Goal: Transaction & Acquisition: Purchase product/service

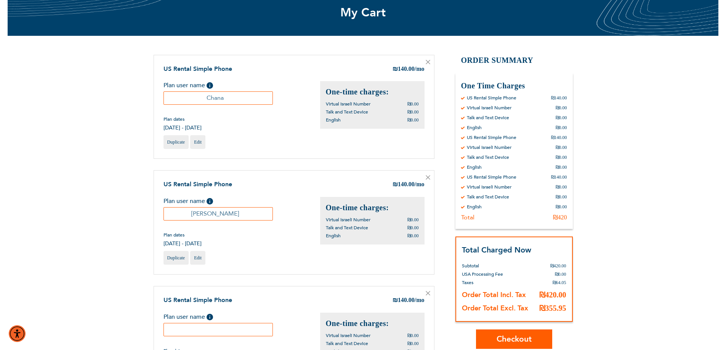
scroll to position [153, 0]
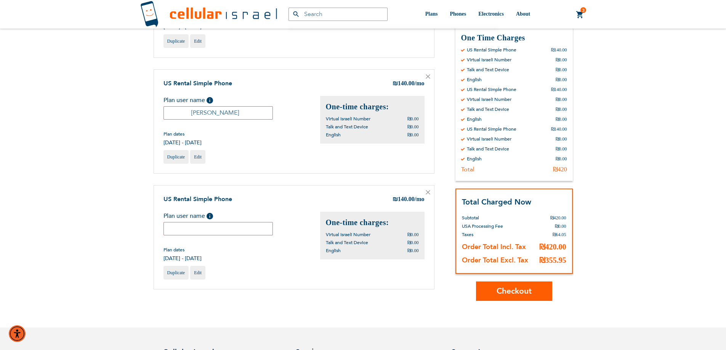
click at [428, 194] on icon at bounding box center [428, 192] width 5 height 5
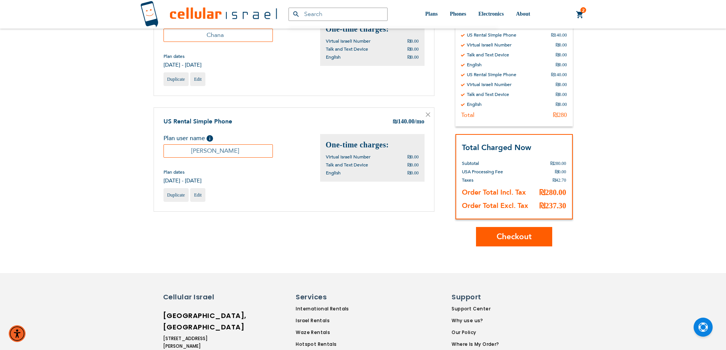
click at [516, 239] on span "Checkout" at bounding box center [514, 236] width 35 height 11
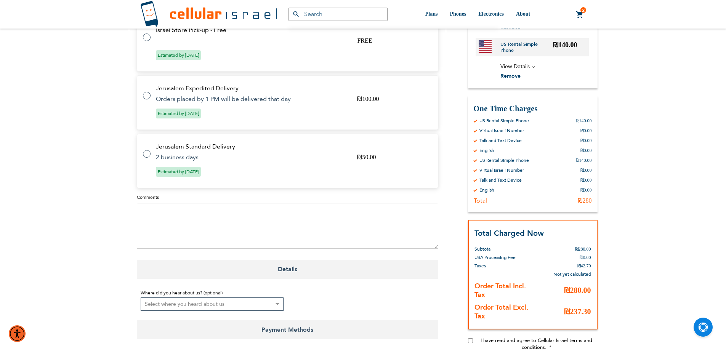
scroll to position [381, 0]
click at [223, 202] on textarea "Comments" at bounding box center [288, 225] width 302 height 46
paste textarea "181"
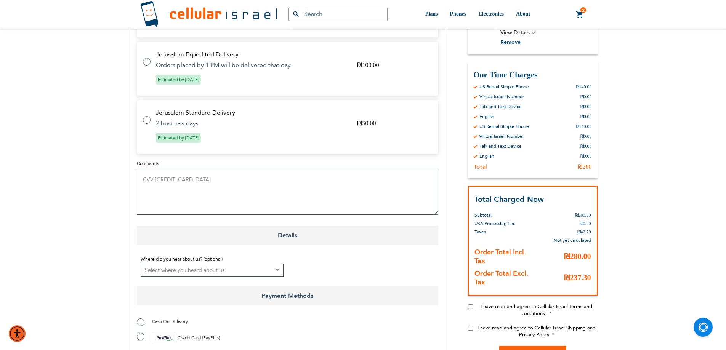
scroll to position [458, 0]
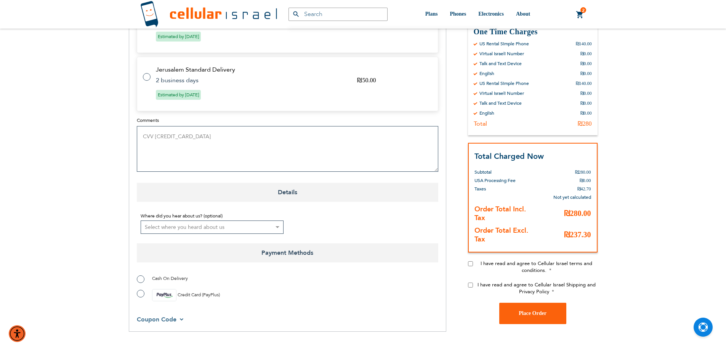
type textarea "CVV 181"
click at [472, 262] on input "I have read and agree to Cellular Israel terms and conditions." at bounding box center [470, 264] width 5 height 5
checkbox input "true"
click at [470, 283] on input "I have read and agree to Cellular Israel Shipping and Privacy Policy" at bounding box center [470, 285] width 5 height 5
checkbox input "true"
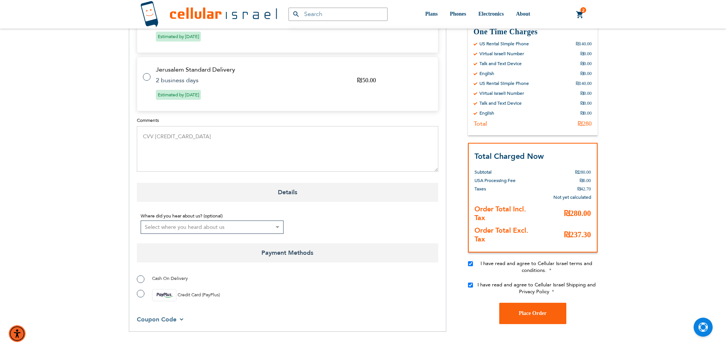
click at [170, 289] on img at bounding box center [164, 295] width 24 height 12
radio input "true"
drag, startPoint x: 534, startPoint y: 294, endPoint x: 525, endPoint y: 294, distance: 9.2
click at [534, 311] on span "Place Order" at bounding box center [533, 314] width 28 height 6
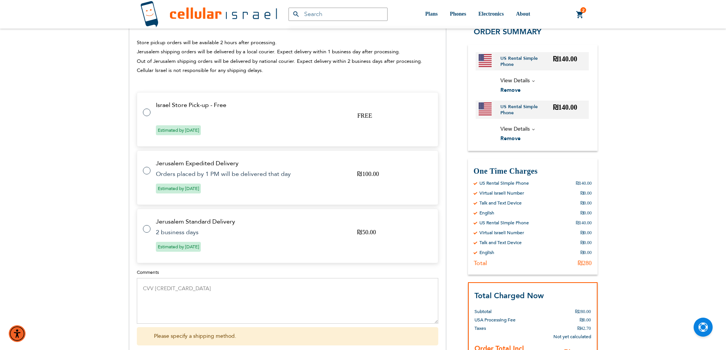
scroll to position [305, 0]
click at [242, 102] on tr "Israel Store Pick-up - Free FREE Estimated by Aug 13th, 2025" at bounding box center [288, 120] width 302 height 55
radio input "true"
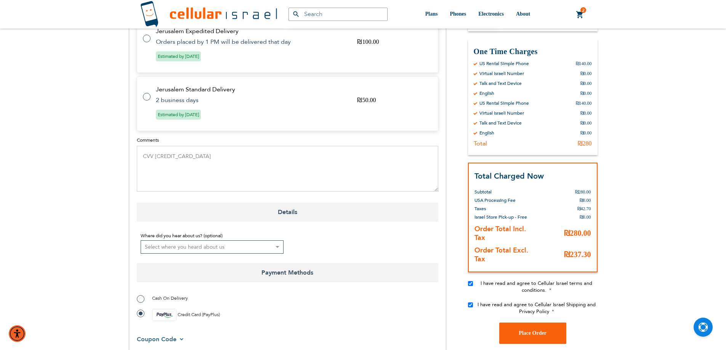
scroll to position [496, 0]
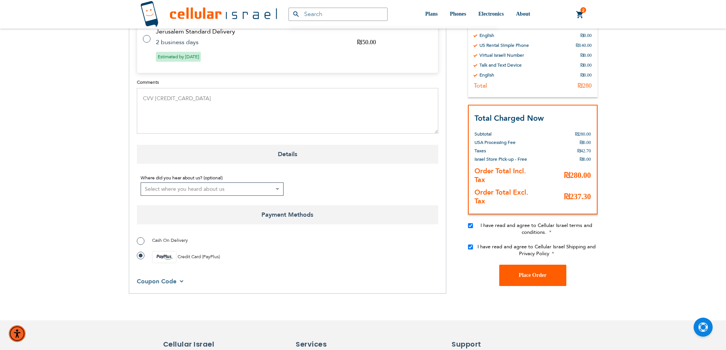
click at [521, 273] on span "Place Order" at bounding box center [533, 276] width 28 height 6
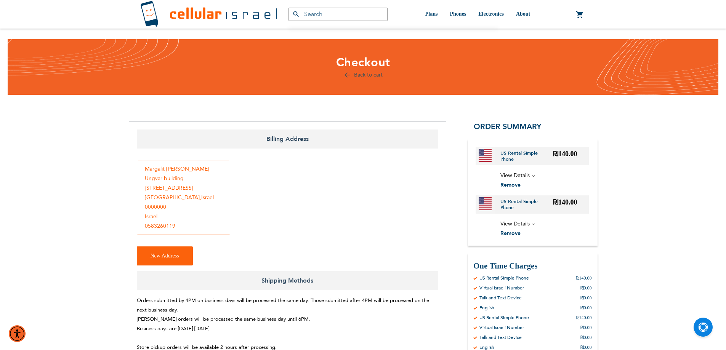
scroll to position [0, 0]
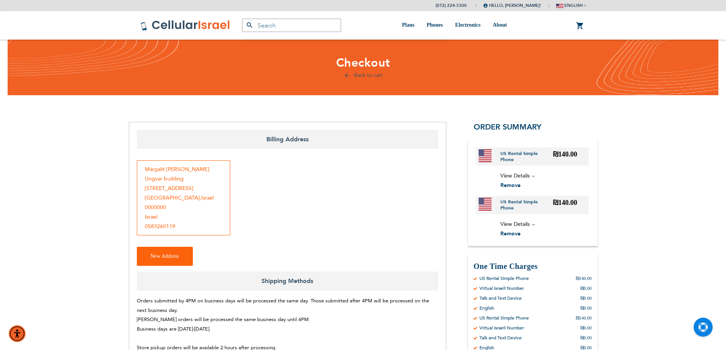
click at [175, 172] on div "Margalit Greenstein Ungvar building 93 Apt 13 Jerusalem , Israel 0000000 Israel…" at bounding box center [183, 198] width 93 height 75
copy div "Greenstein"
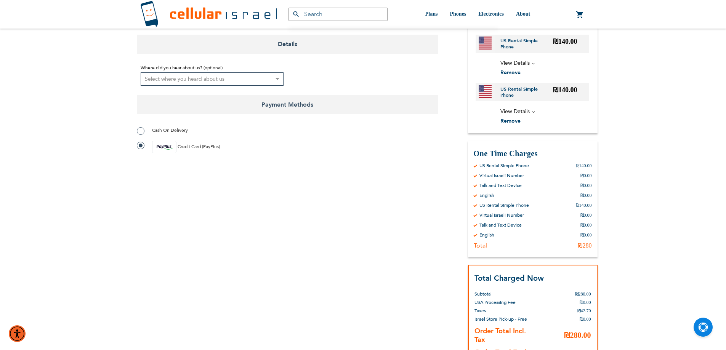
scroll to position [763, 0]
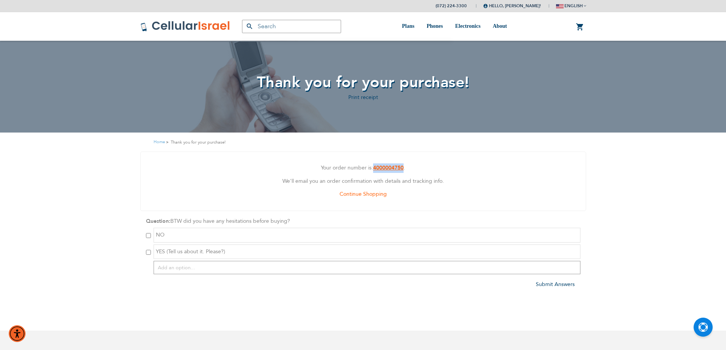
drag, startPoint x: 372, startPoint y: 169, endPoint x: 405, endPoint y: 166, distance: 32.9
click at [405, 166] on p "Your order number is: 4000004750 ." at bounding box center [363, 169] width 434 height 10
copy p "4000004750"
click at [495, 57] on link "Log Out" at bounding box center [510, 55] width 30 height 8
